Goal: Information Seeking & Learning: Learn about a topic

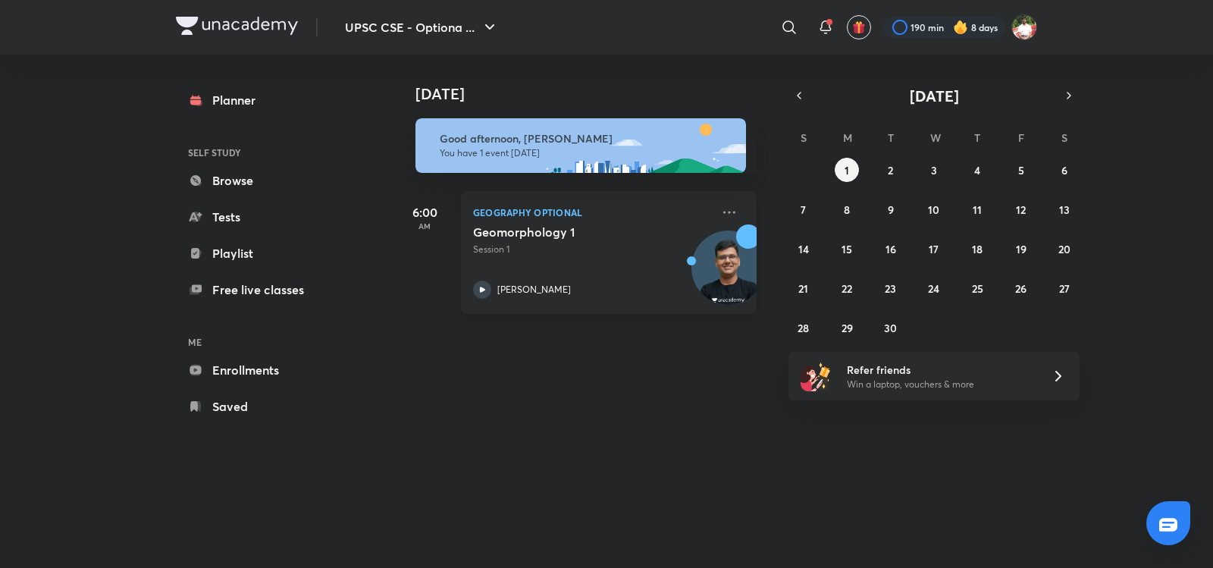
click at [561, 257] on div "Geomorphology 1 Session 1 [PERSON_NAME]" at bounding box center [592, 261] width 238 height 74
click at [720, 206] on icon at bounding box center [729, 212] width 18 height 18
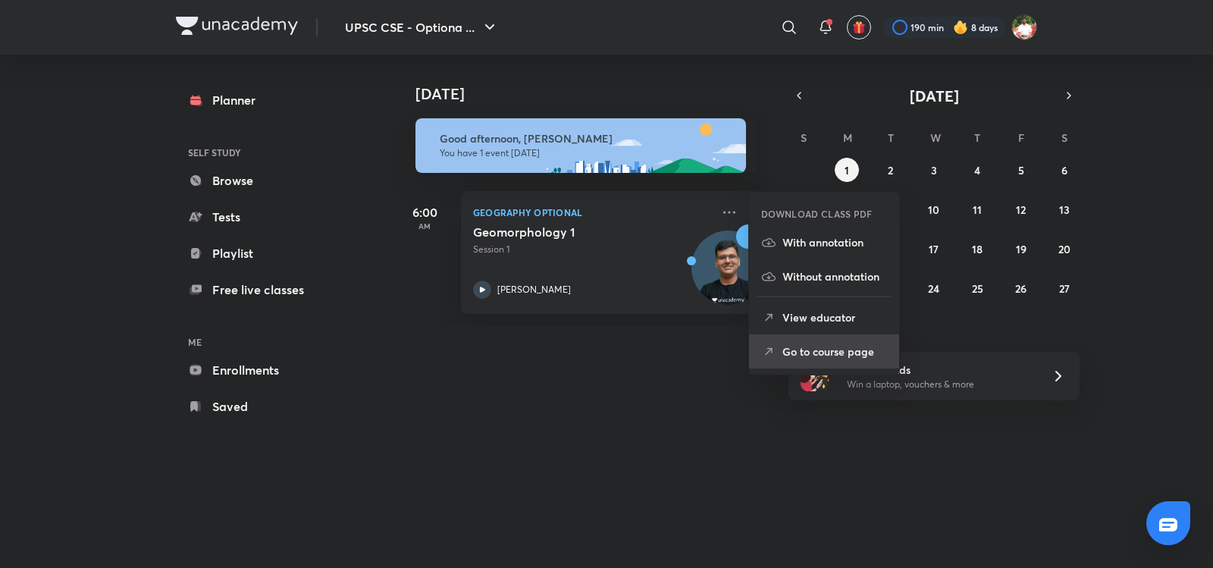
click at [813, 358] on p "Go to course page" at bounding box center [834, 351] width 105 height 16
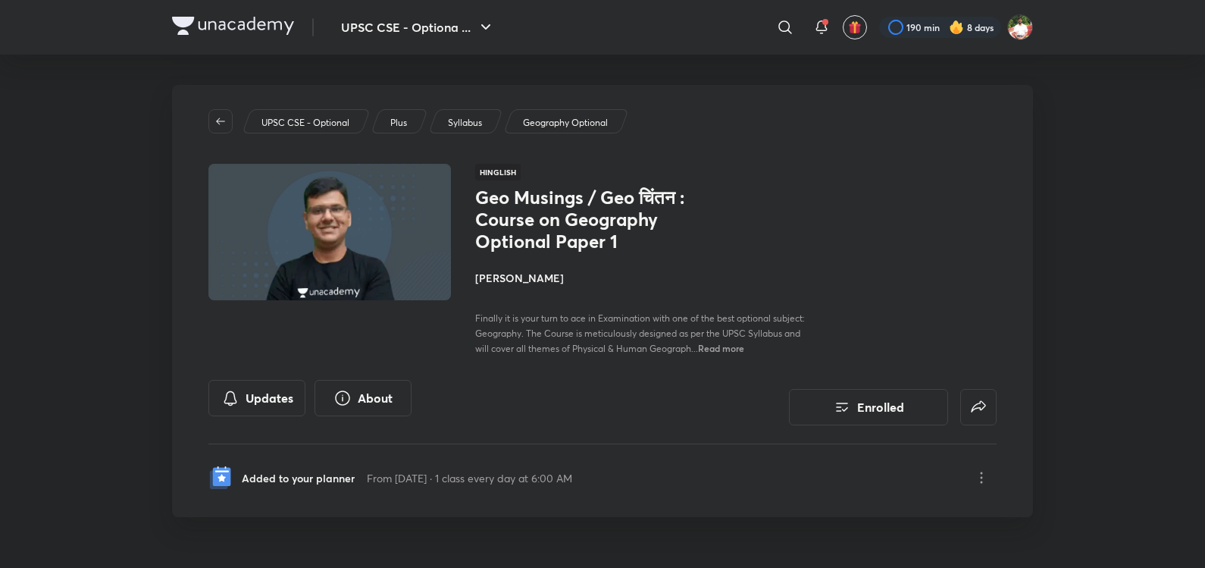
click at [527, 283] on h4 "[PERSON_NAME]" at bounding box center [645, 278] width 340 height 16
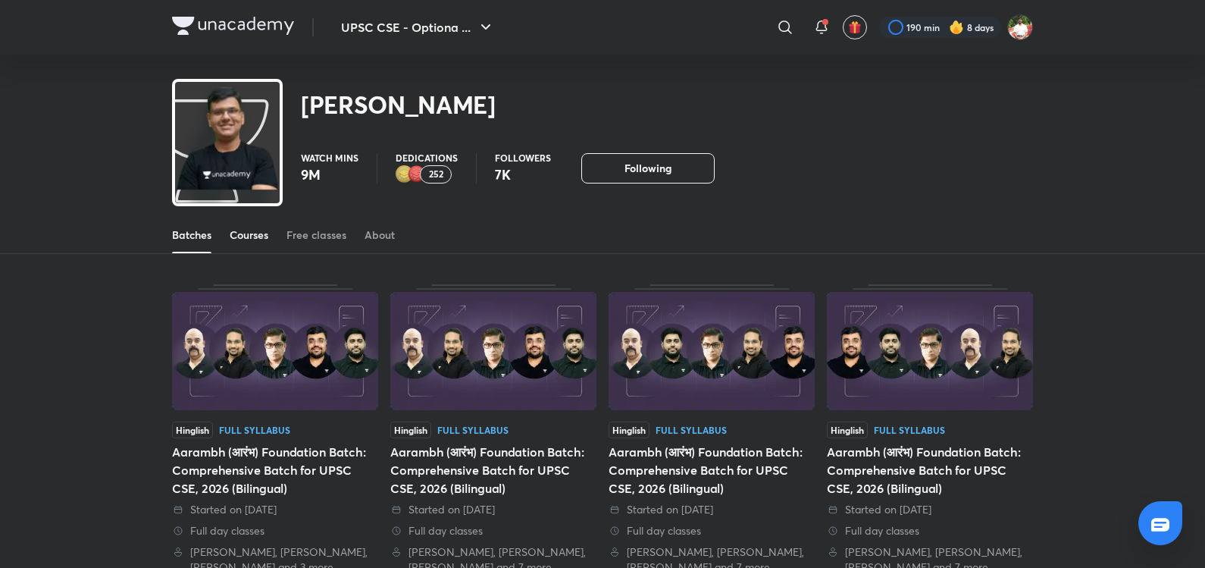
click at [239, 246] on link "Courses" at bounding box center [249, 235] width 39 height 36
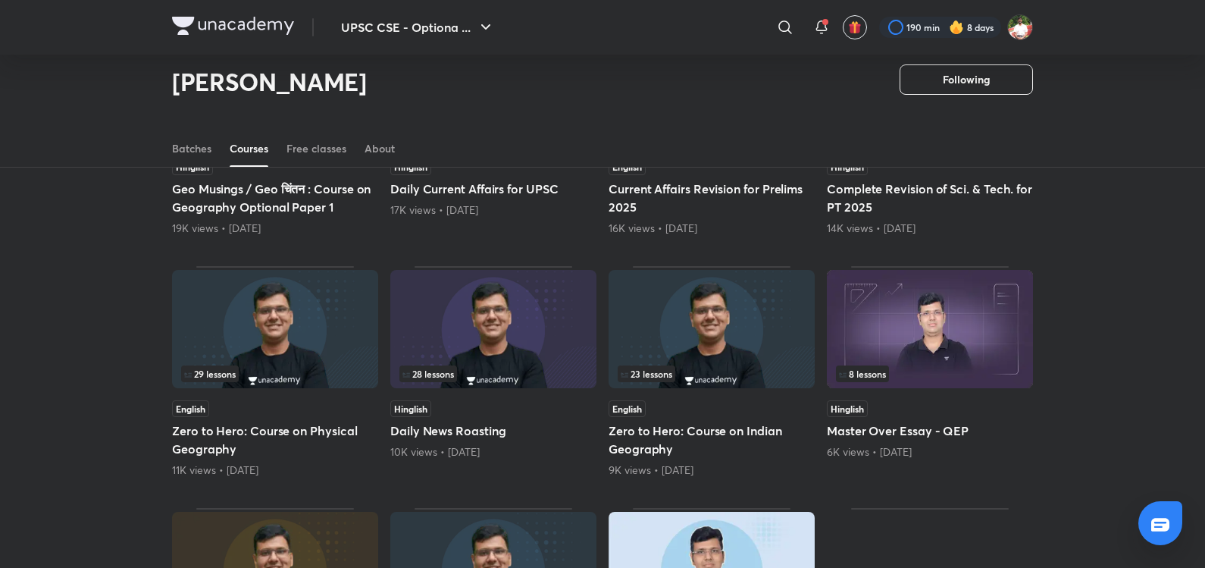
scroll to position [86, 0]
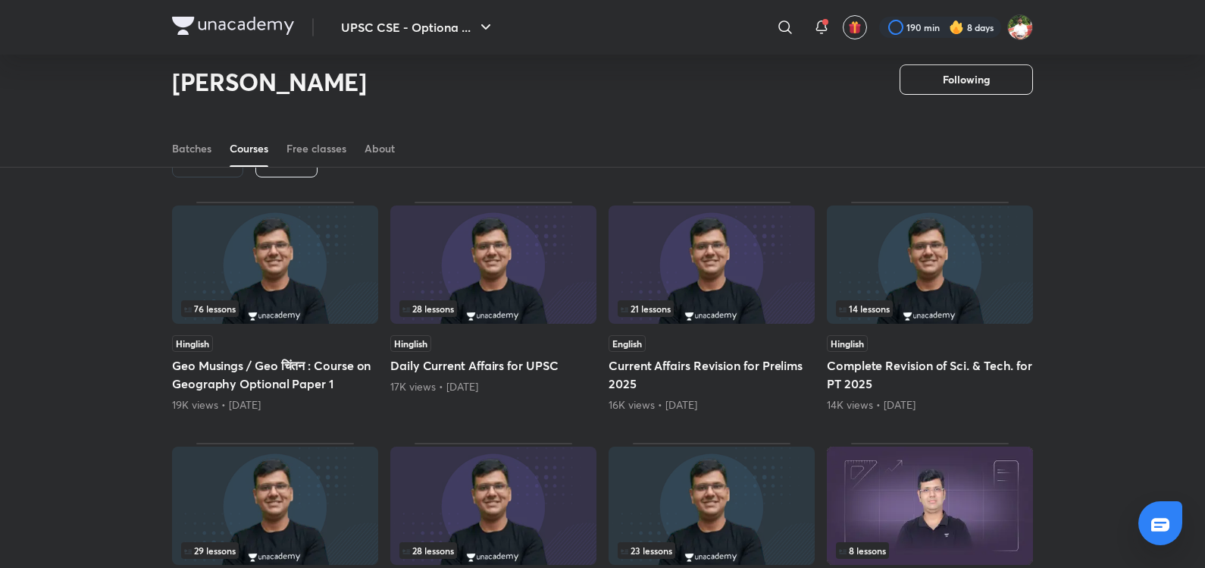
click at [290, 173] on div "Latest" at bounding box center [286, 162] width 62 height 30
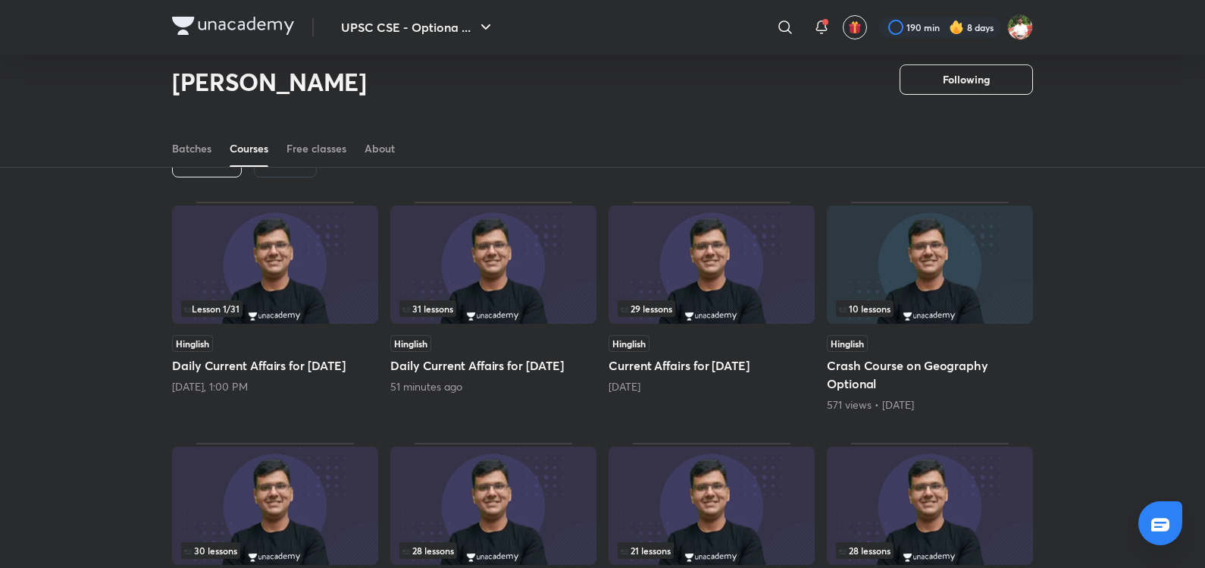
click at [326, 283] on img at bounding box center [275, 264] width 206 height 118
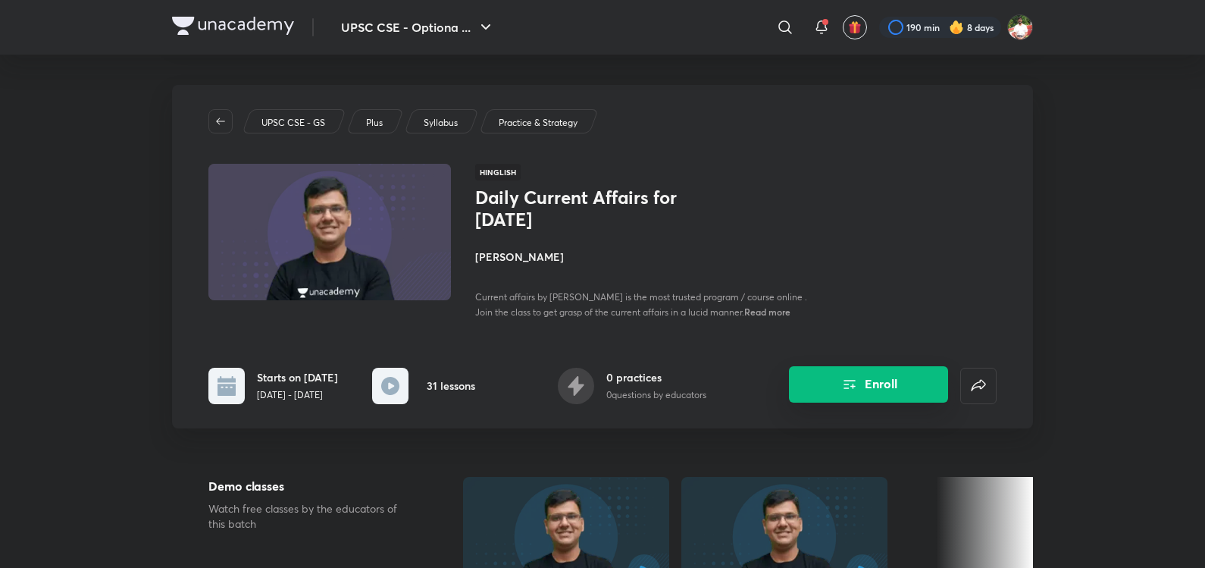
click at [866, 386] on button "Enroll" at bounding box center [868, 384] width 159 height 36
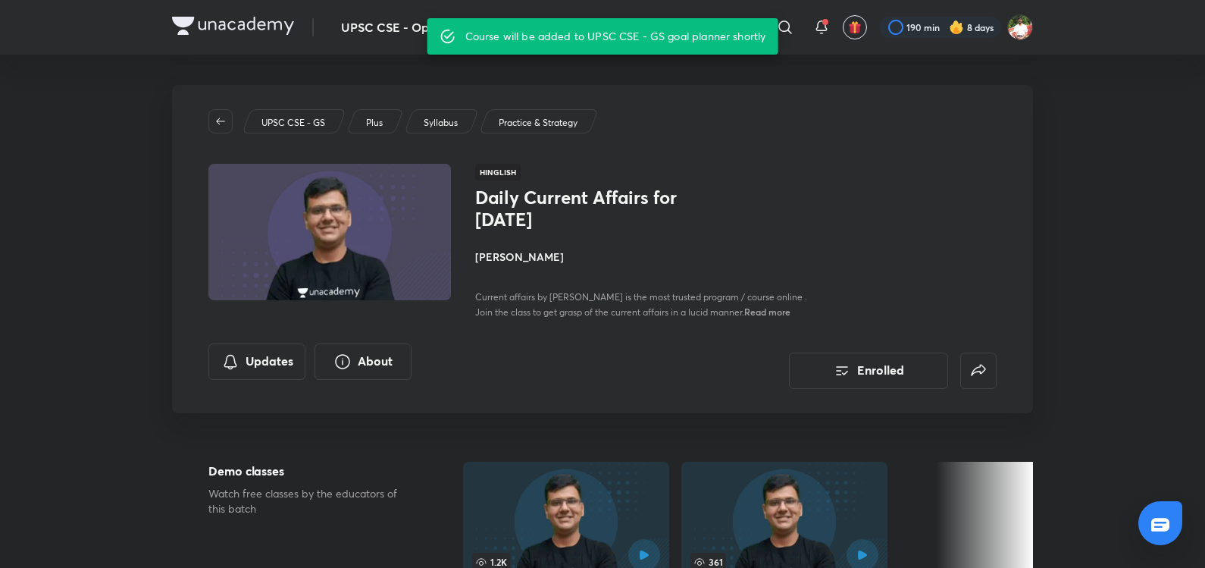
scroll to position [86, 0]
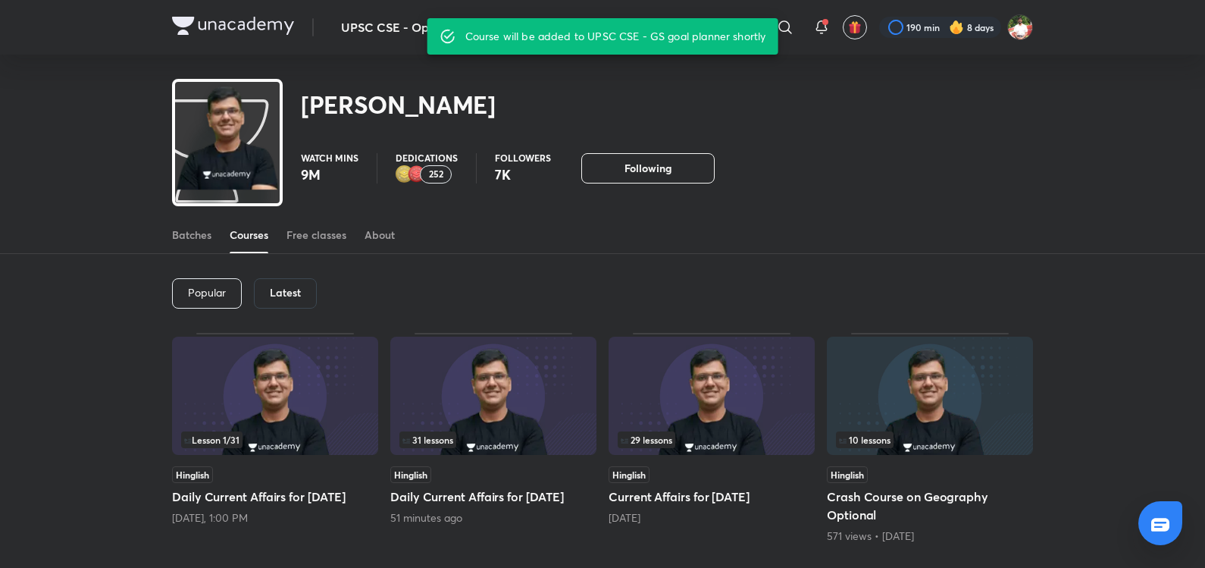
click at [295, 284] on div "Latest" at bounding box center [285, 293] width 63 height 30
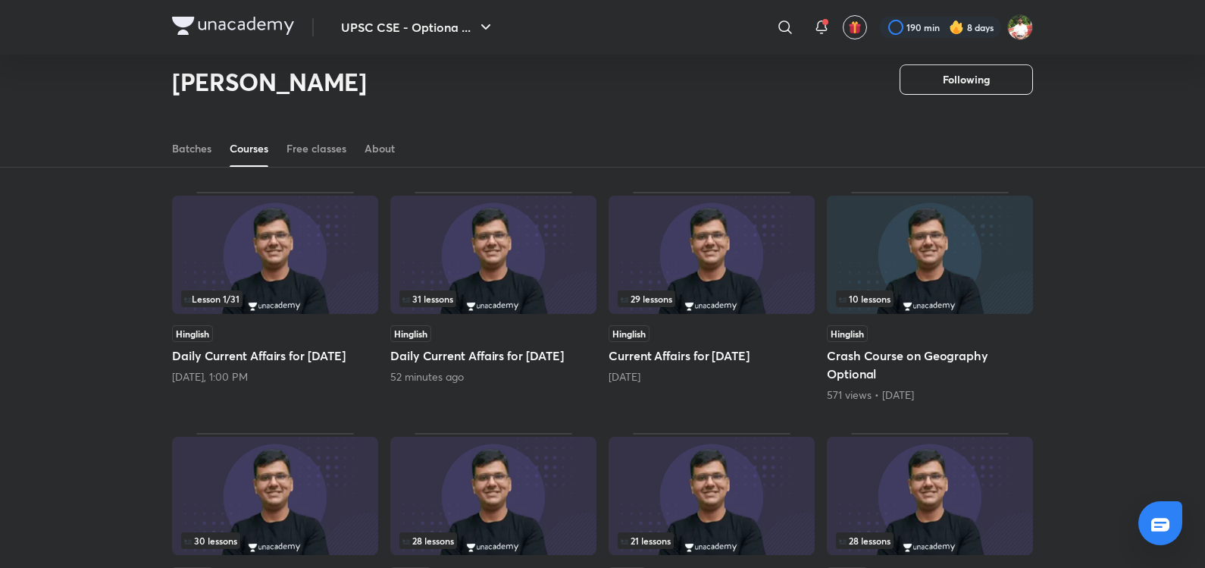
scroll to position [63, 0]
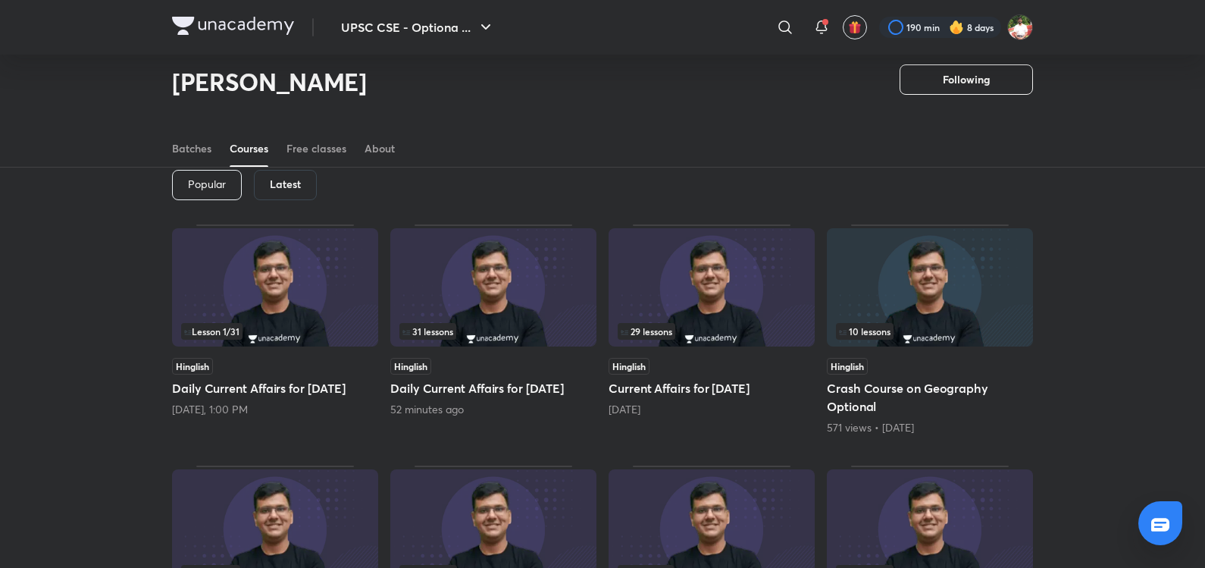
click at [935, 300] on img at bounding box center [930, 287] width 206 height 118
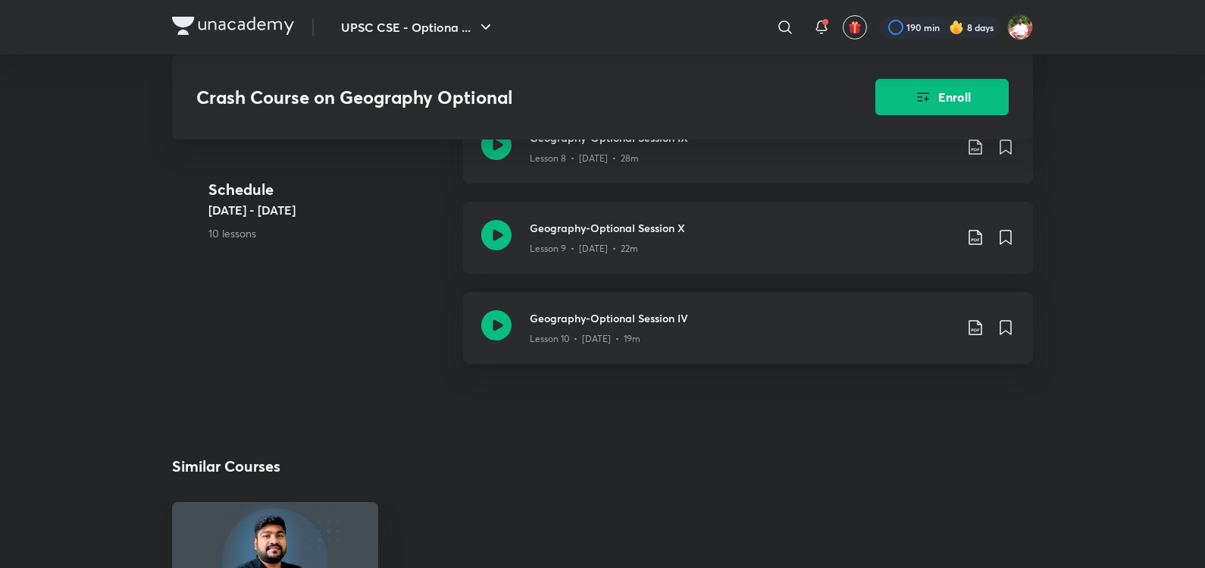
scroll to position [1238, 0]
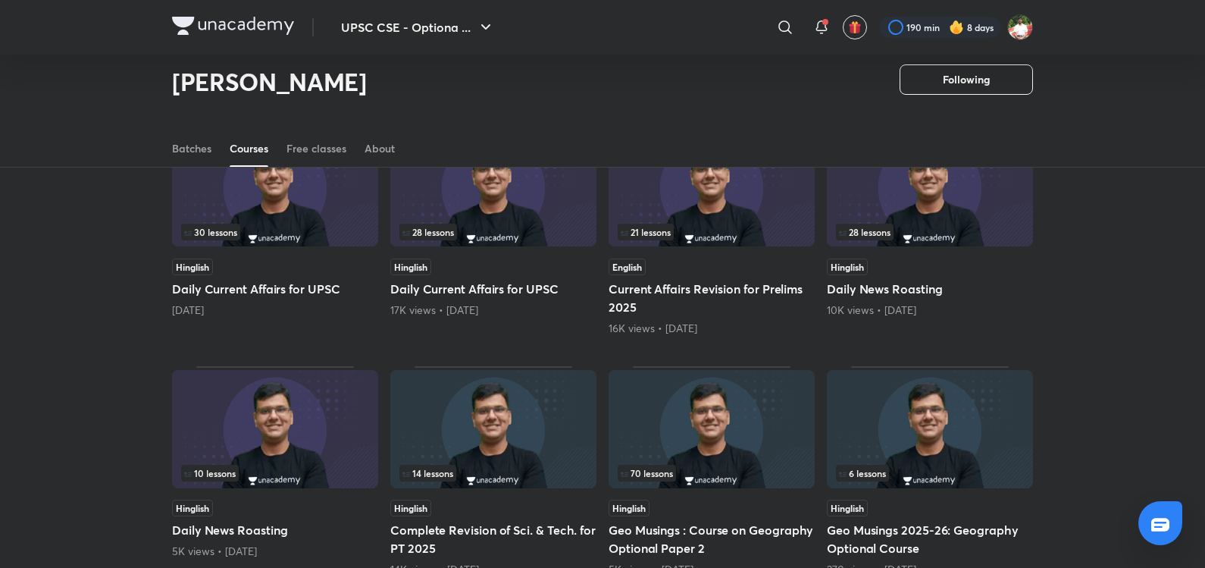
scroll to position [581, 0]
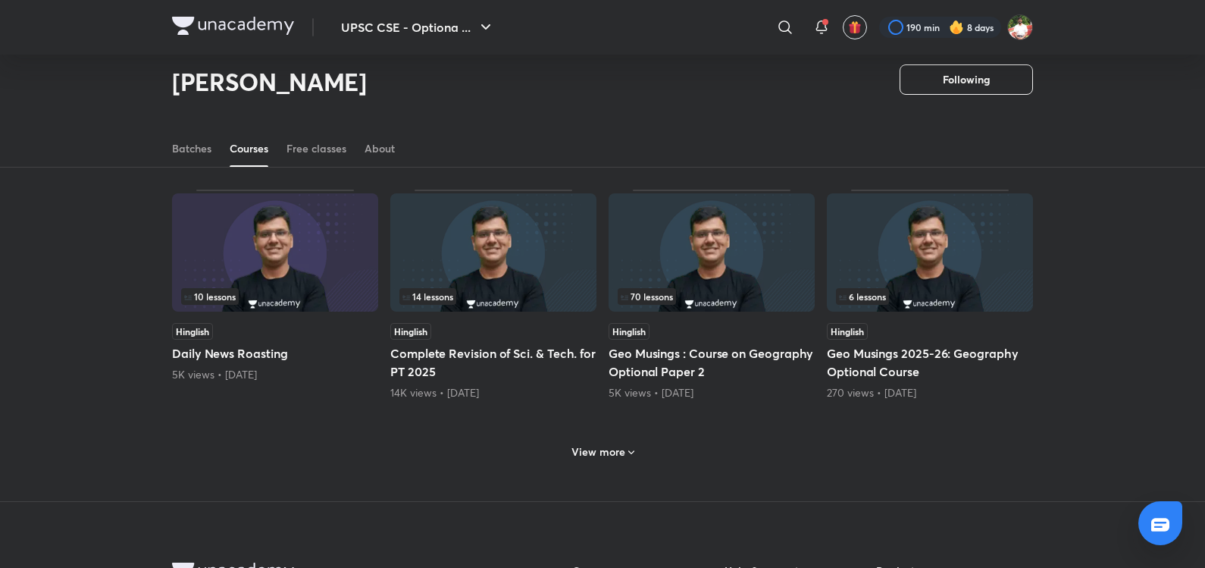
click at [590, 452] on h6 "View more" at bounding box center [598, 451] width 54 height 15
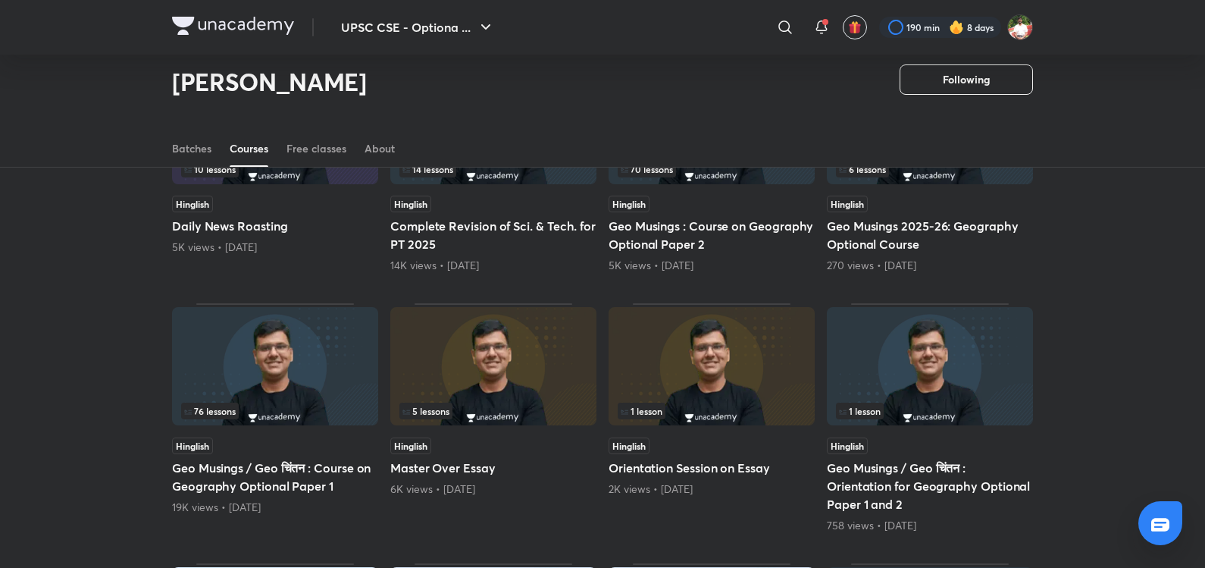
scroll to position [758, 0]
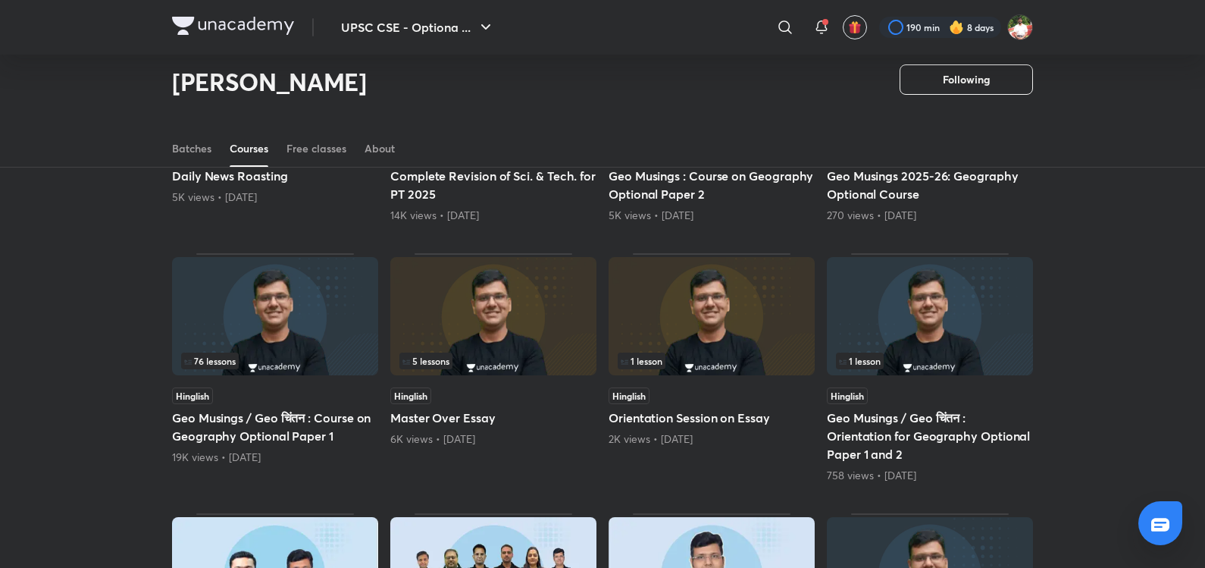
click at [900, 324] on img at bounding box center [930, 316] width 206 height 118
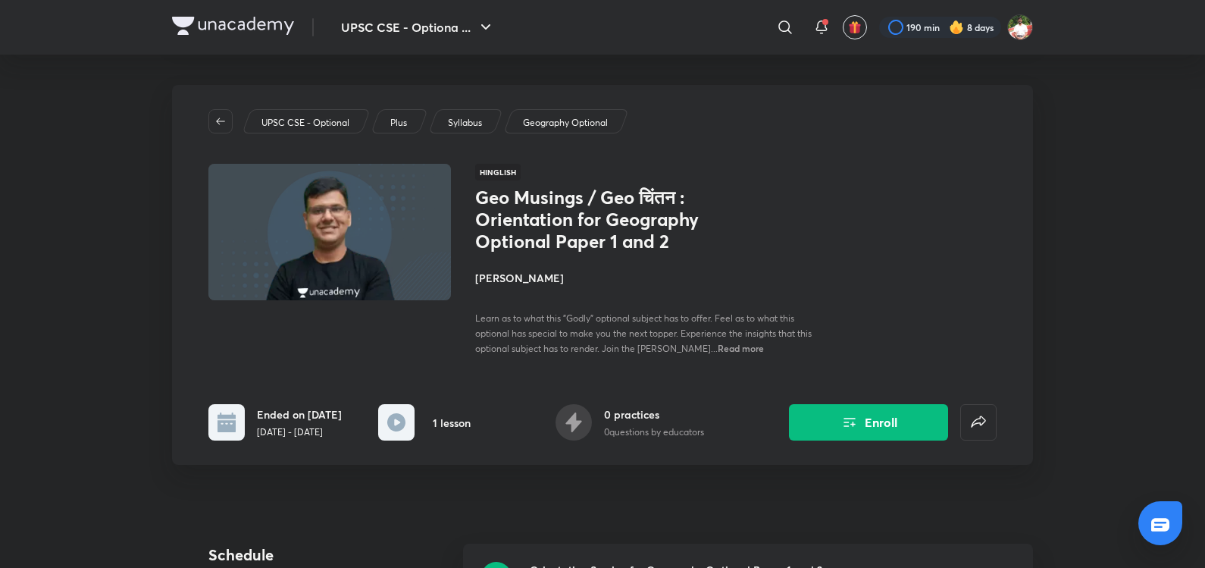
scroll to position [354, 0]
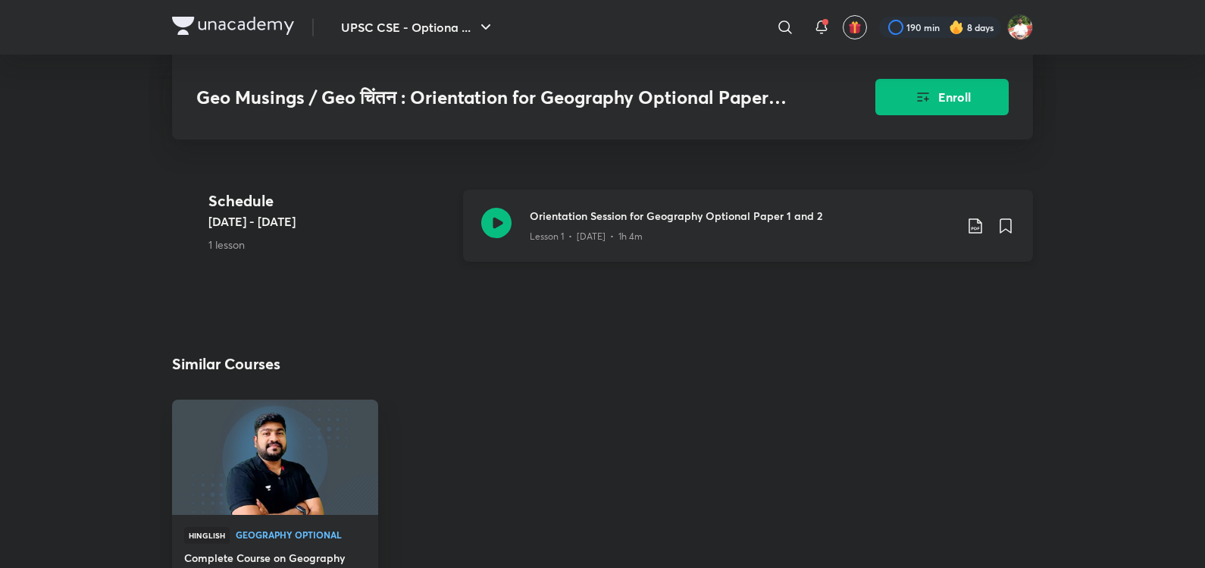
click at [501, 230] on icon at bounding box center [496, 223] width 30 height 30
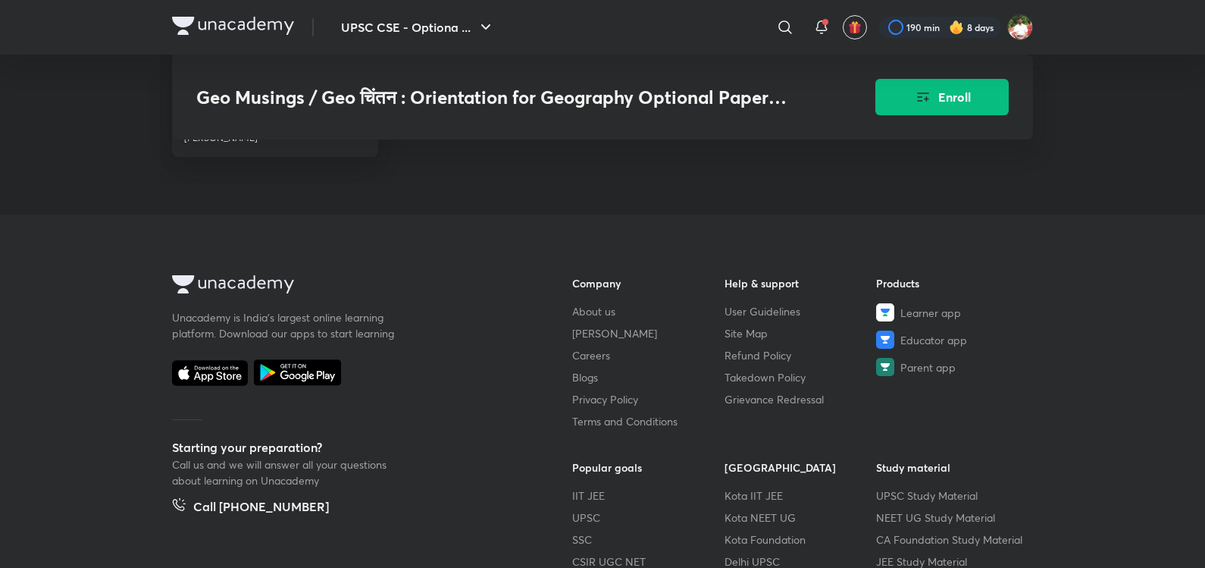
scroll to position [808, 0]
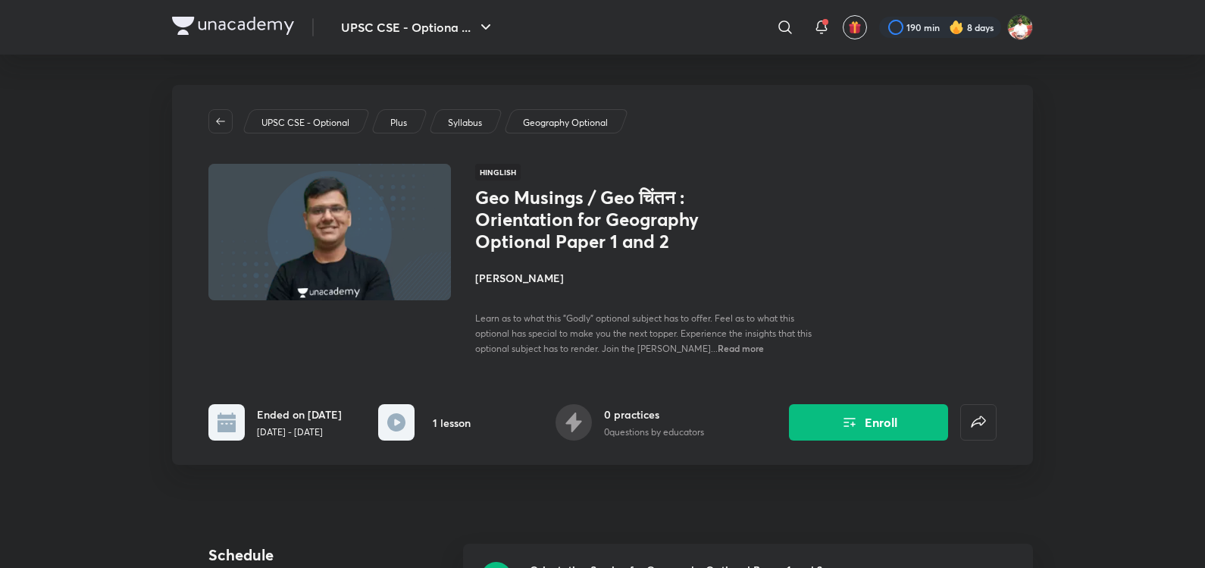
scroll to position [177, 0]
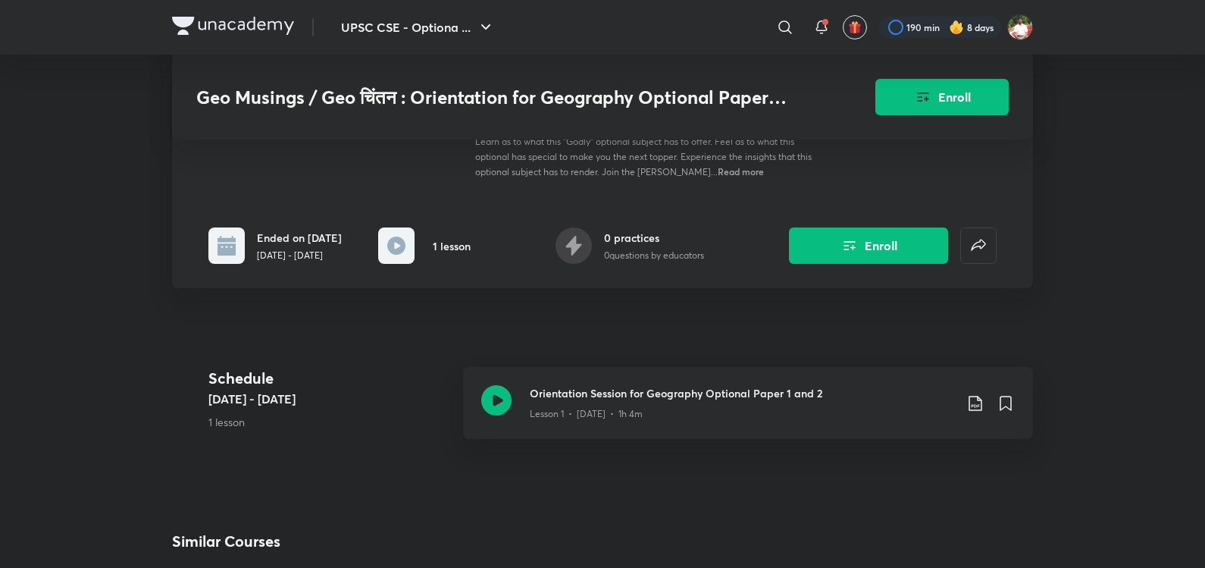
scroll to position [758, 0]
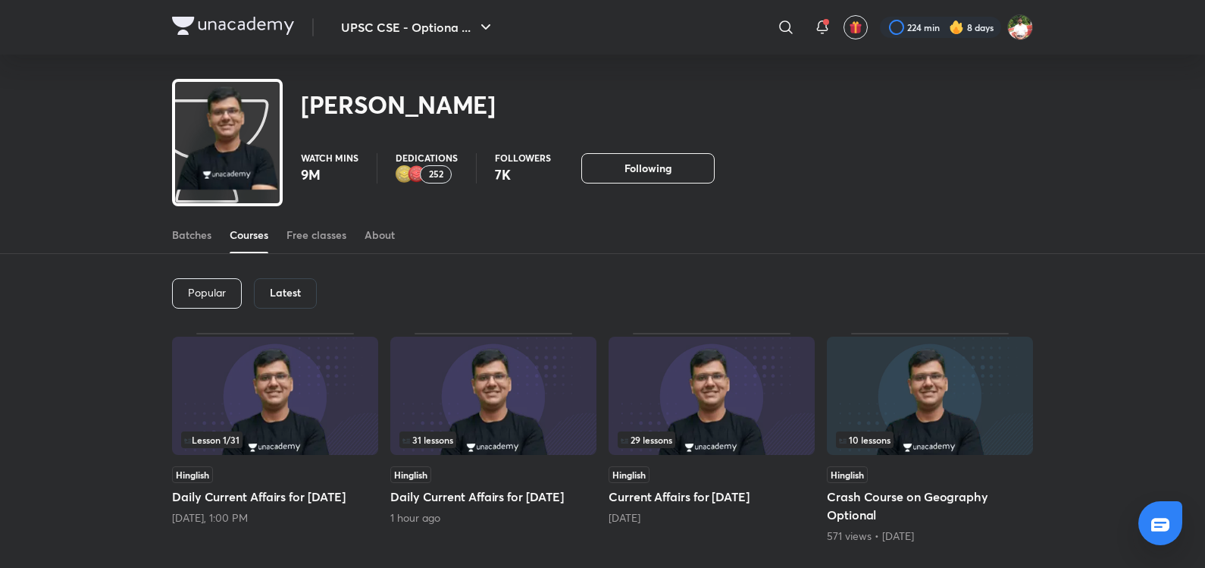
click at [280, 283] on div "Latest" at bounding box center [285, 293] width 63 height 30
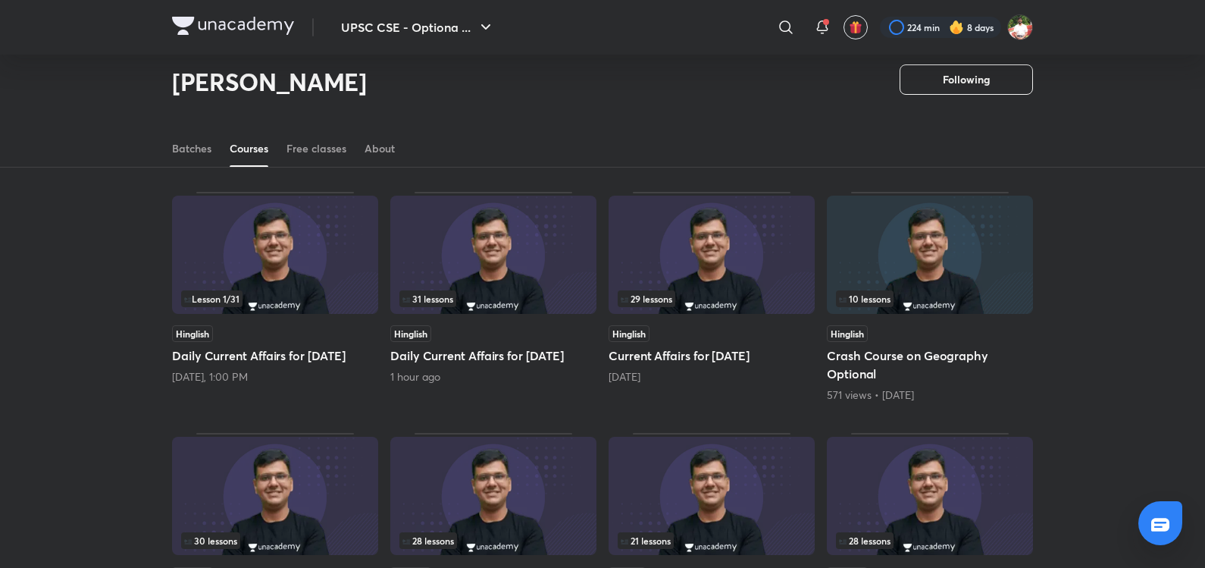
scroll to position [63, 0]
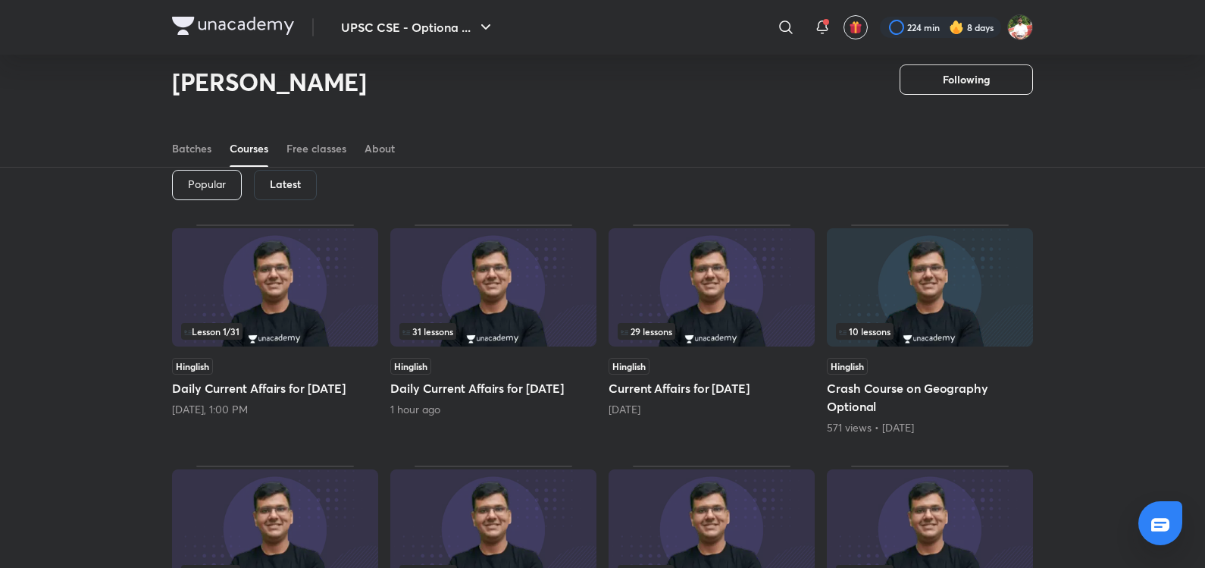
click at [310, 274] on img at bounding box center [275, 287] width 206 height 118
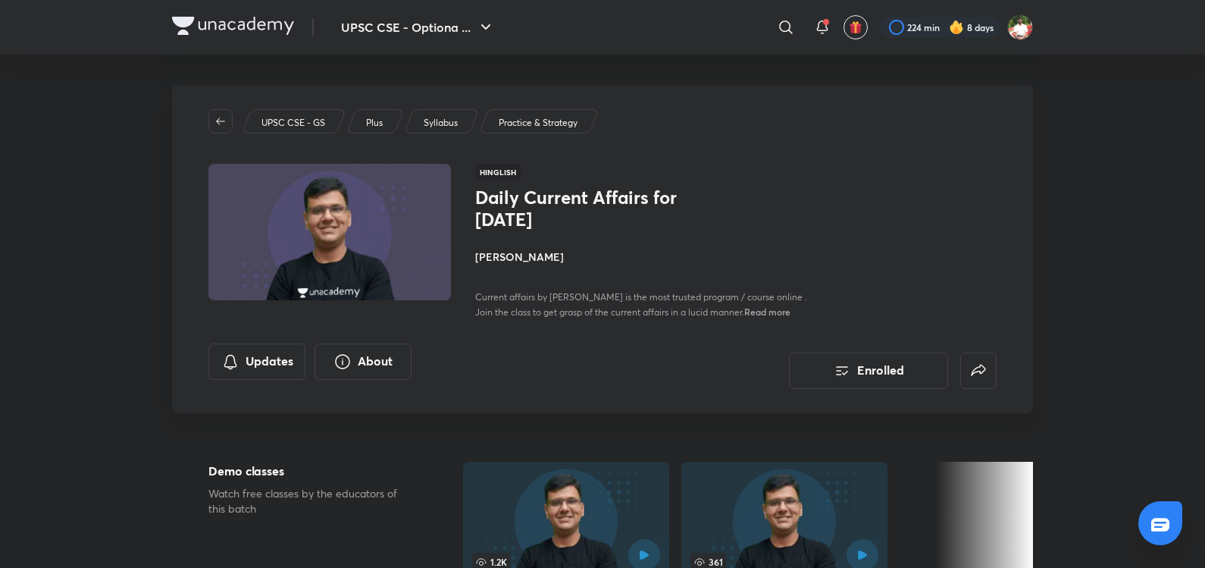
scroll to position [63, 0]
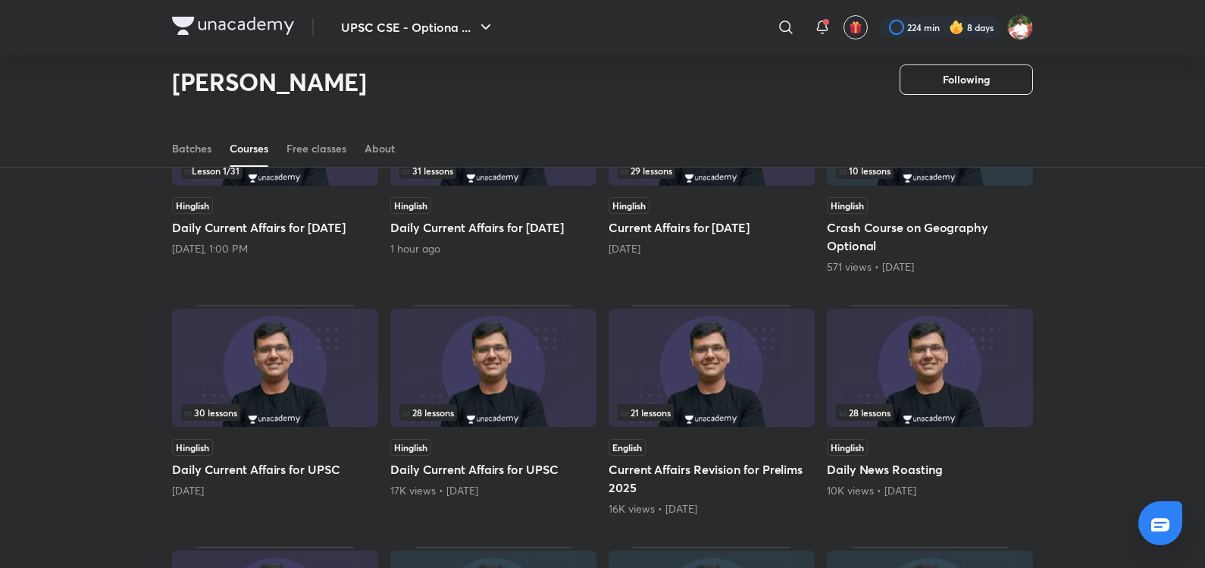
scroll to position [63, 0]
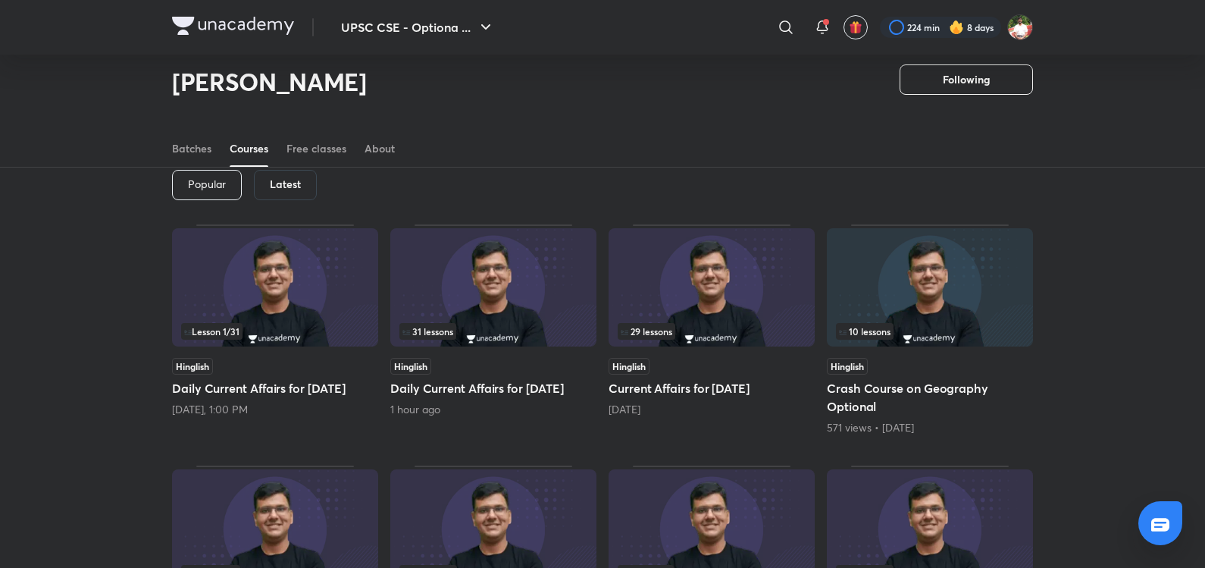
click at [492, 284] on img at bounding box center [493, 287] width 206 height 118
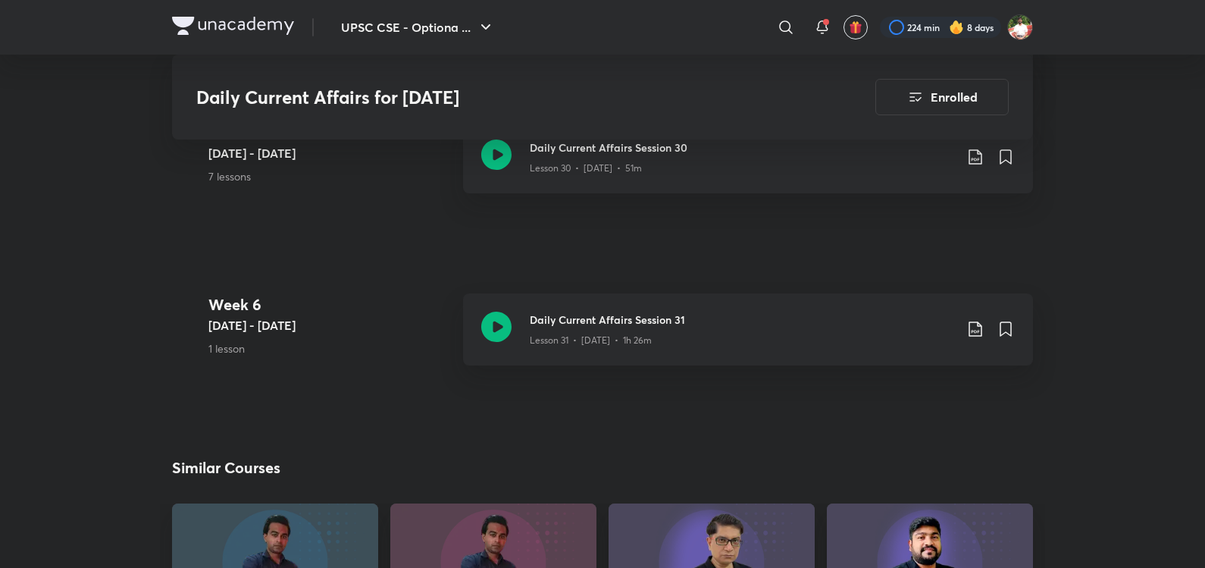
scroll to position [3877, 0]
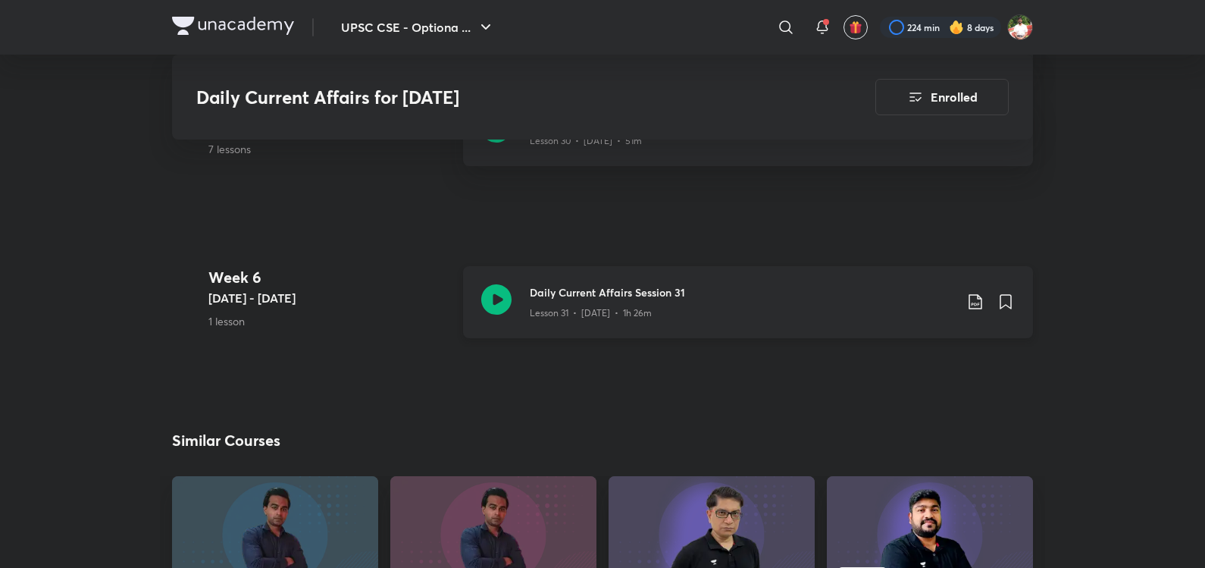
click at [495, 298] on icon at bounding box center [496, 299] width 30 height 30
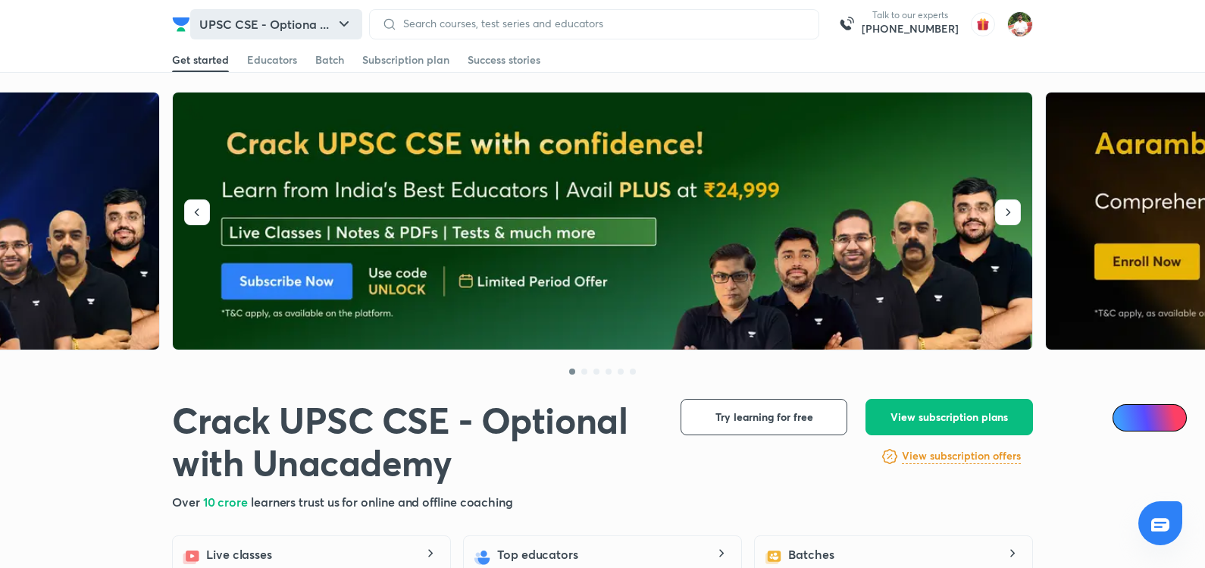
click at [302, 16] on button "UPSC CSE - Optiona ..." at bounding box center [276, 24] width 172 height 30
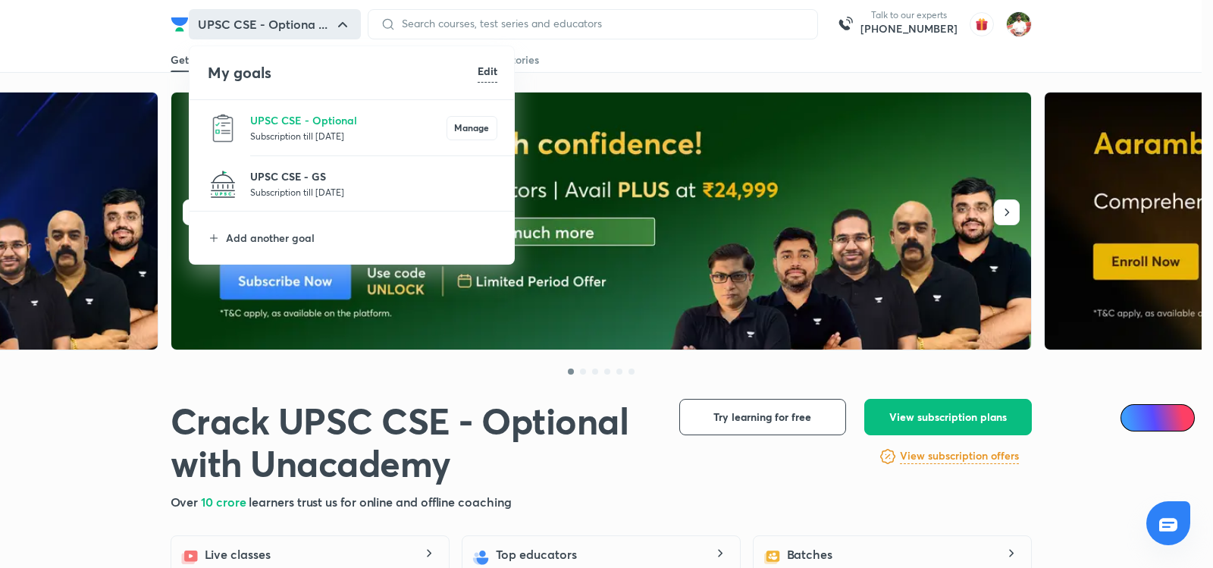
click at [295, 183] on p "UPSC CSE - GS" at bounding box center [373, 176] width 247 height 16
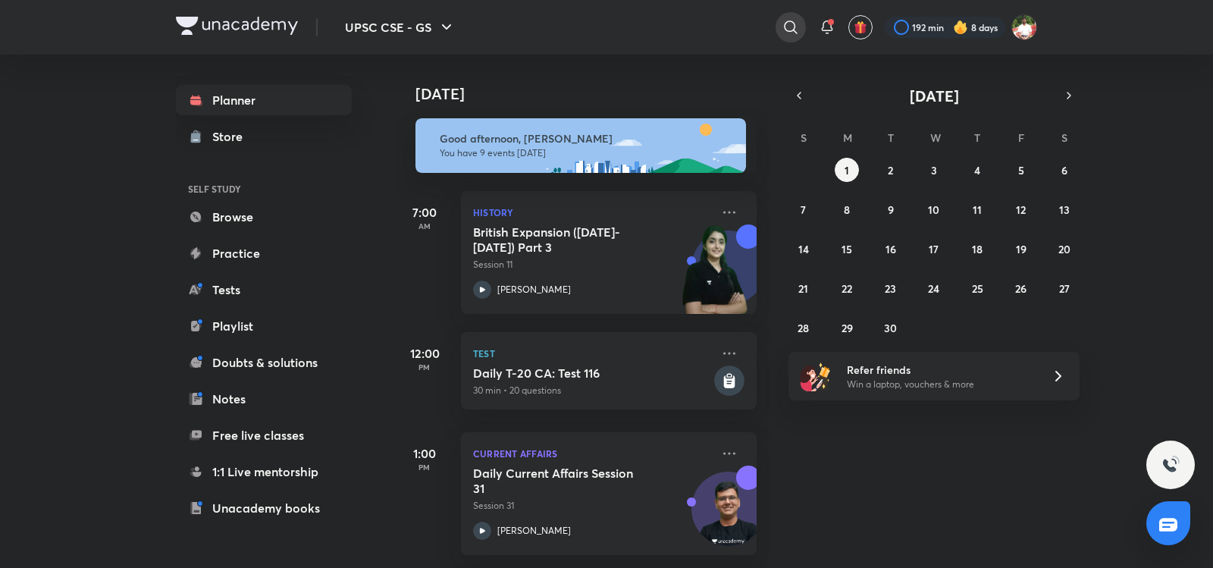
click at [781, 20] on icon at bounding box center [790, 27] width 18 height 18
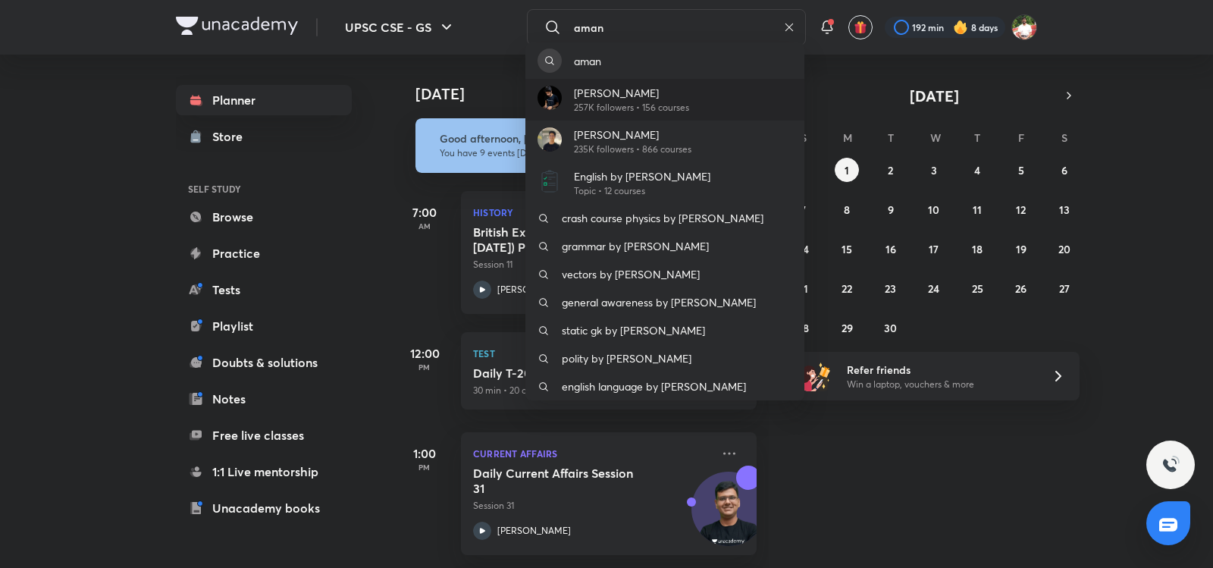
type input "aman"
click at [644, 103] on p "257K followers • 156 courses" at bounding box center [631, 108] width 115 height 14
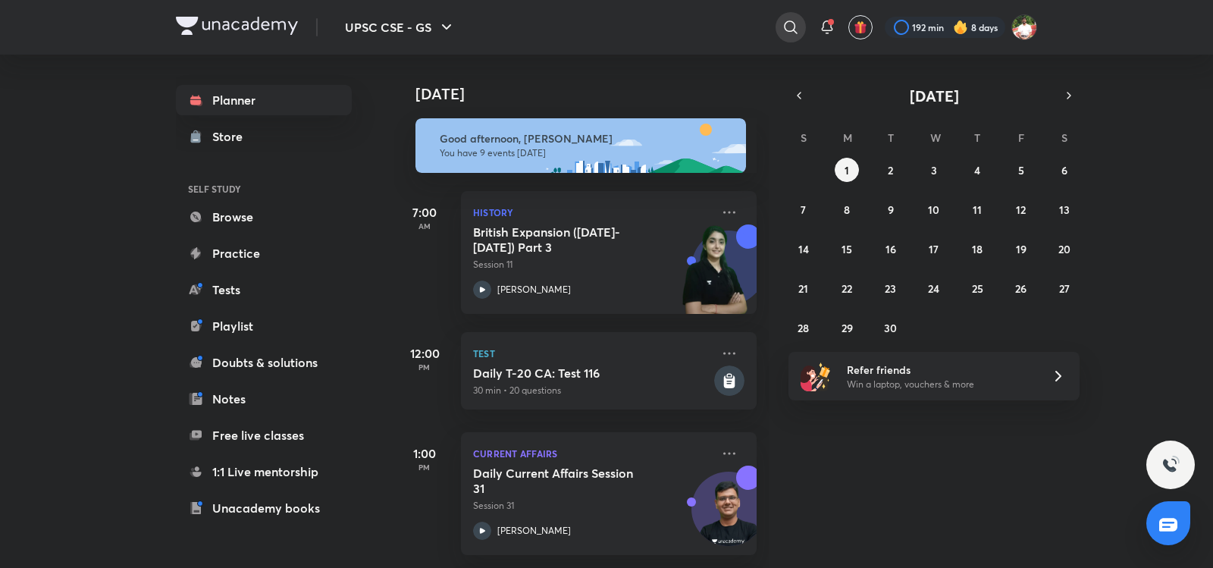
click at [781, 20] on icon at bounding box center [790, 27] width 18 height 18
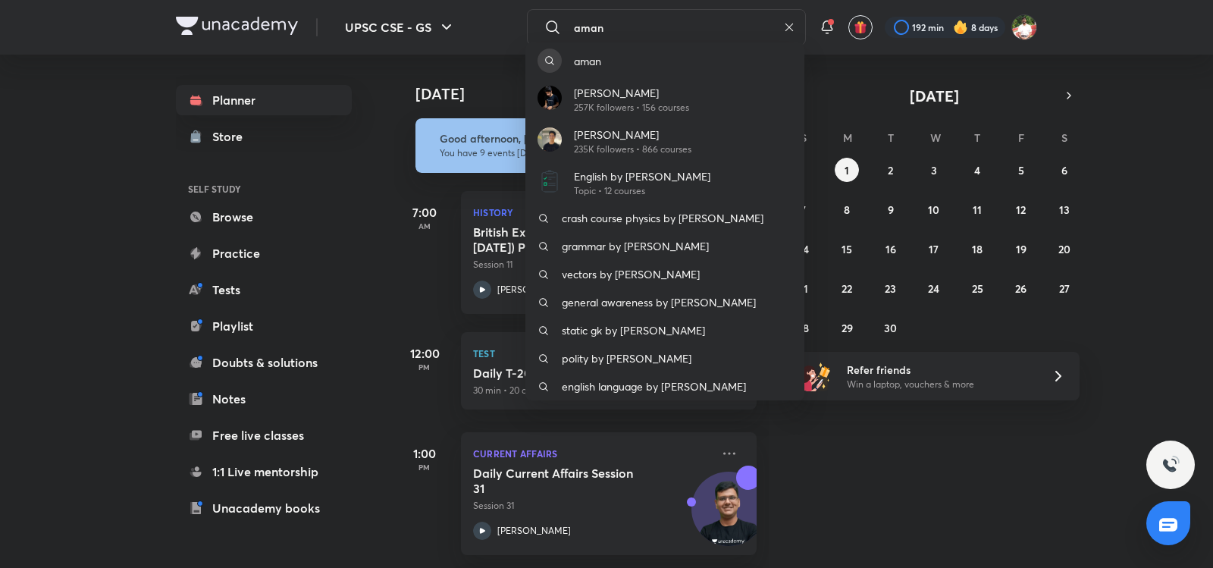
type input "aman"
click at [414, 27] on div "aman Aman Dhattarwal 257K followers • 156 courses Aman Srivastava 235K follower…" at bounding box center [606, 284] width 1213 height 568
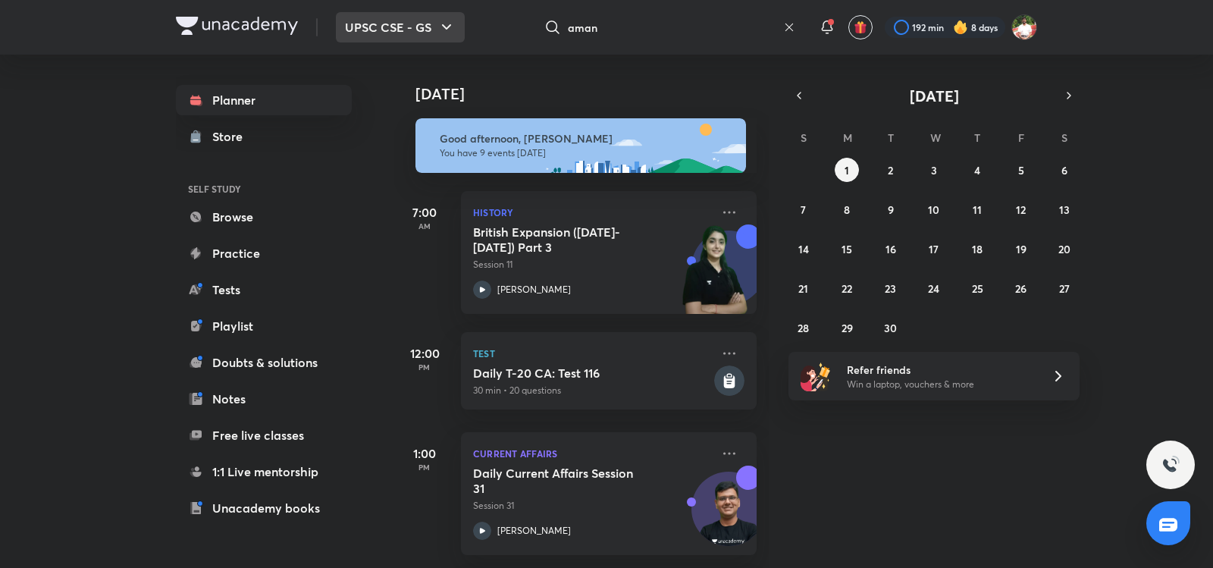
click at [413, 29] on button "UPSC CSE - GS" at bounding box center [400, 27] width 129 height 30
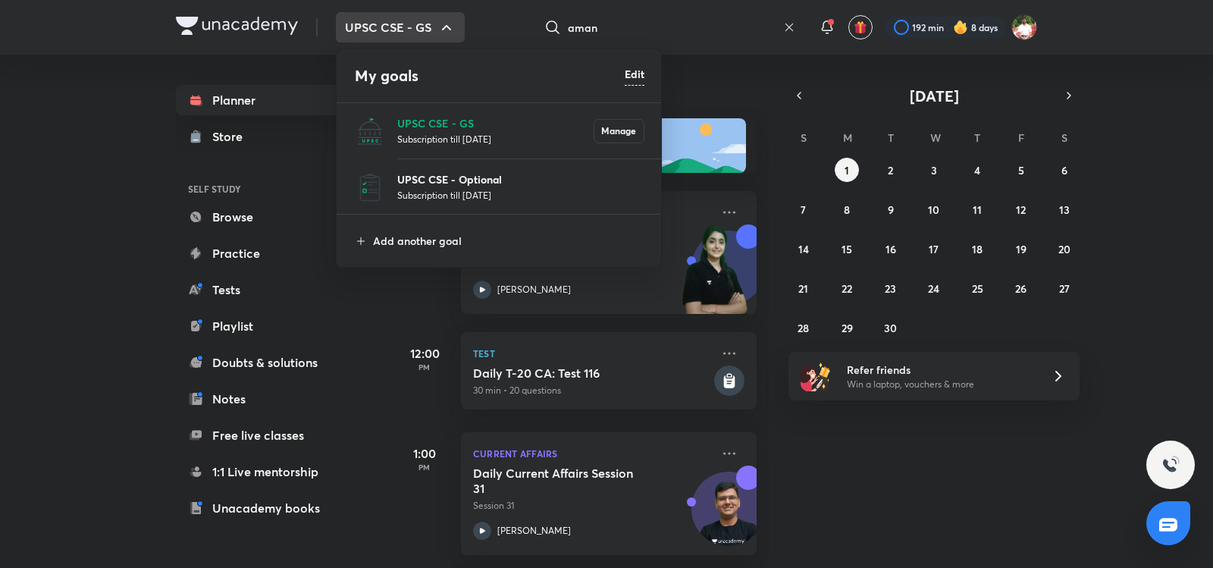
click at [409, 183] on p "UPSC CSE - Optional" at bounding box center [520, 179] width 247 height 16
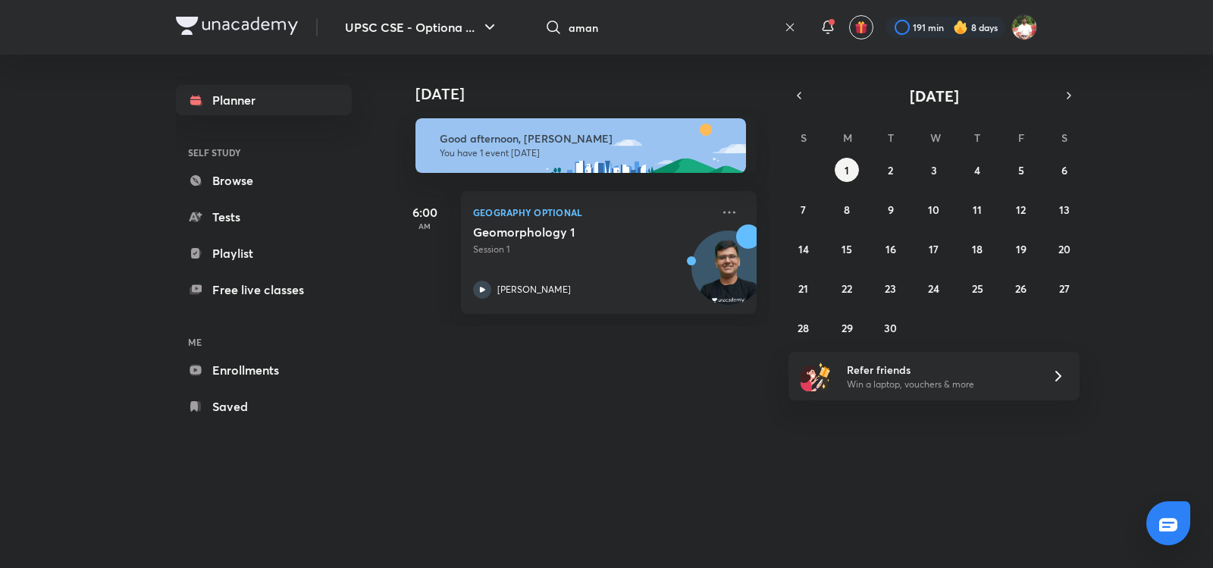
click at [568, 28] on input "aman" at bounding box center [672, 27] width 209 height 41
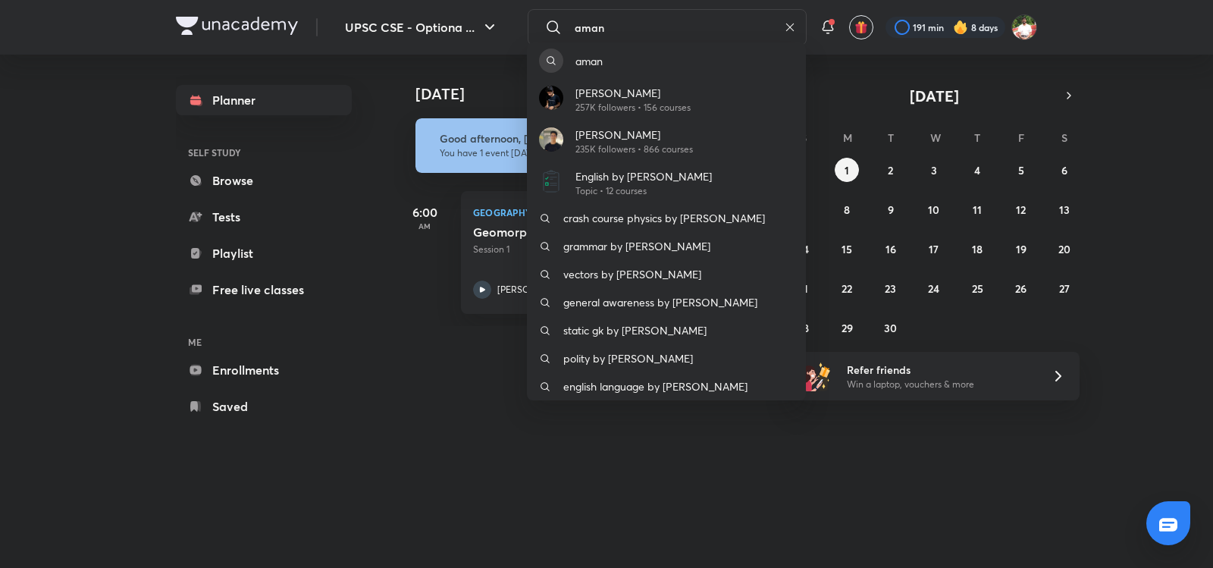
click at [620, 29] on div "aman Aman Dhattarwal 257K followers • 156 courses Aman Srivastava 235K follower…" at bounding box center [606, 284] width 1213 height 568
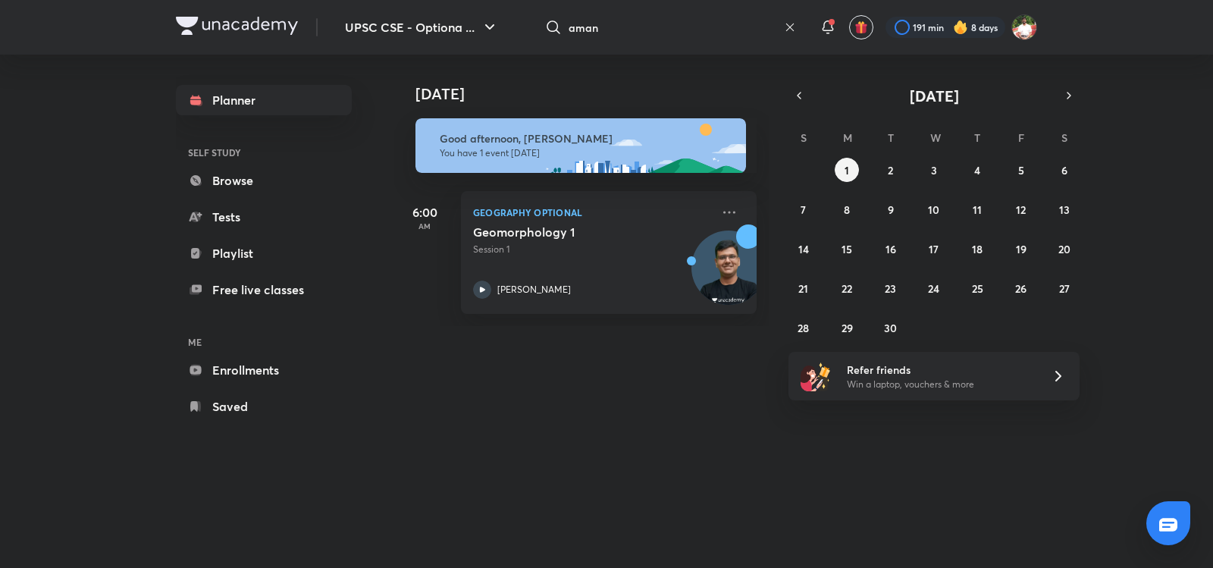
click at [610, 37] on input "aman" at bounding box center [672, 27] width 209 height 41
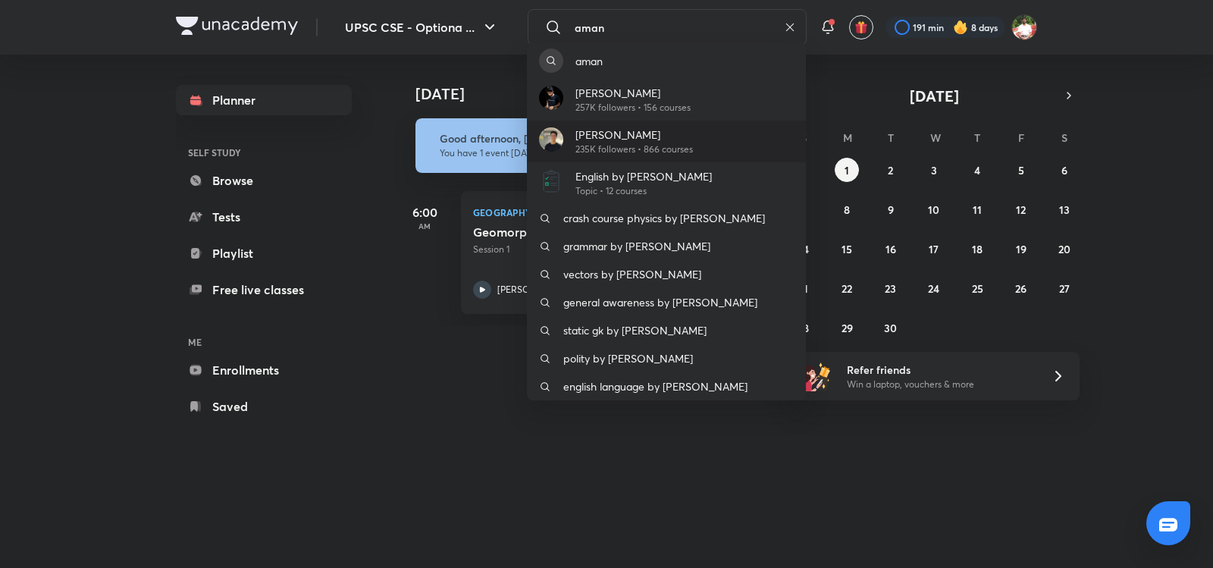
click at [617, 137] on p "Aman Srivastava" at bounding box center [633, 135] width 117 height 16
